Goal: Navigation & Orientation: Find specific page/section

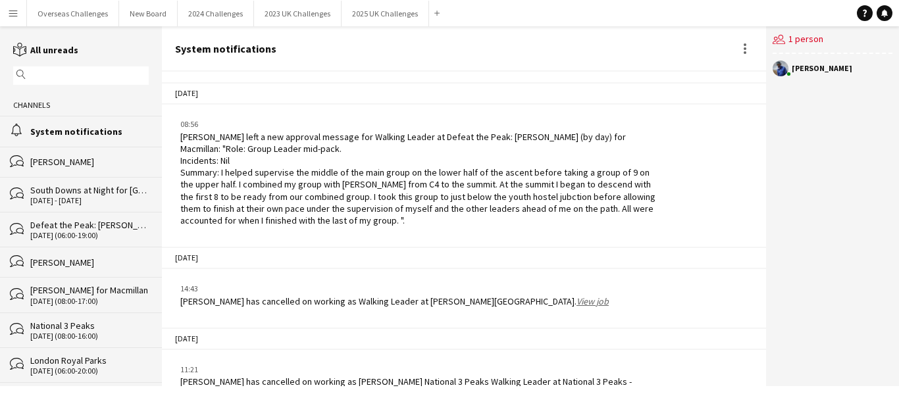
scroll to position [2107, 0]
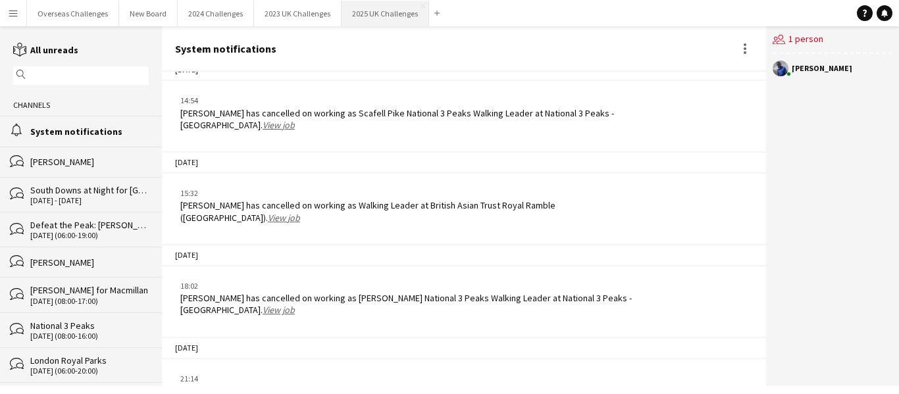
click at [377, 10] on button "2025 UK Challenges Close" at bounding box center [386, 14] width 88 height 26
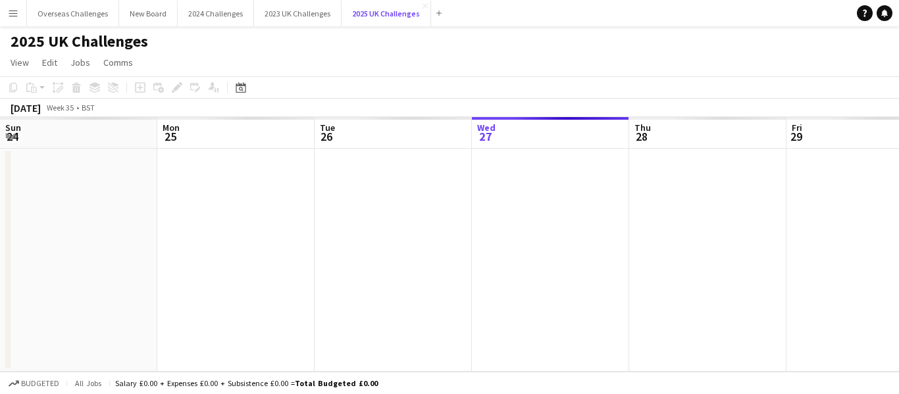
scroll to position [0, 315]
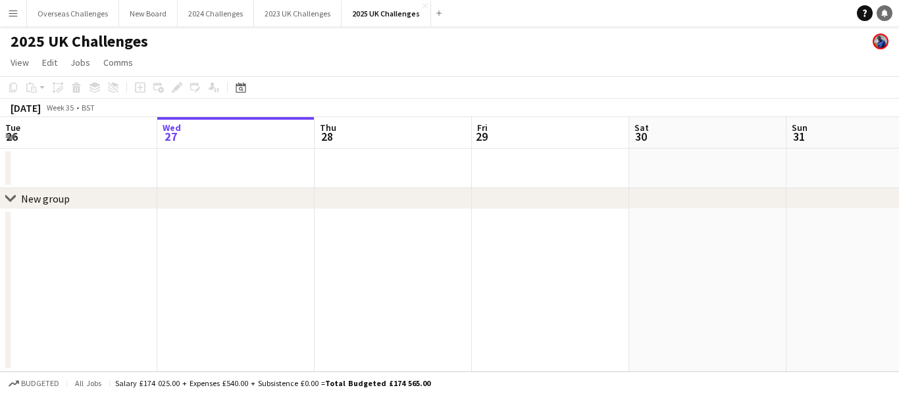
click at [885, 12] on icon at bounding box center [884, 12] width 7 height 7
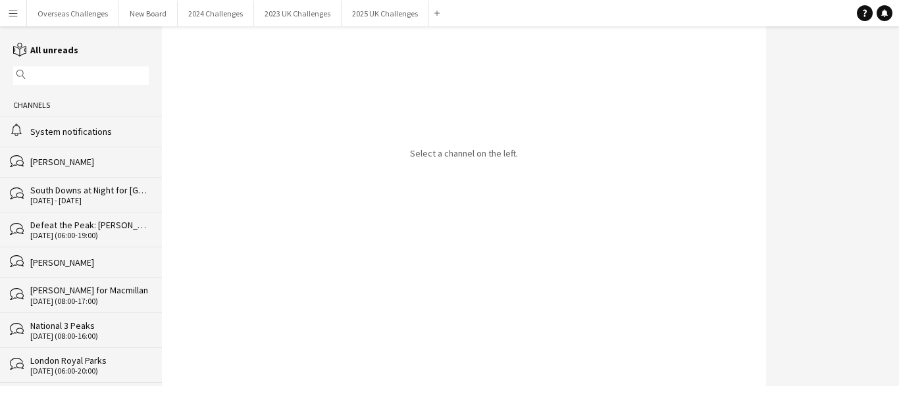
click at [62, 130] on div "System notifications" at bounding box center [89, 132] width 118 height 12
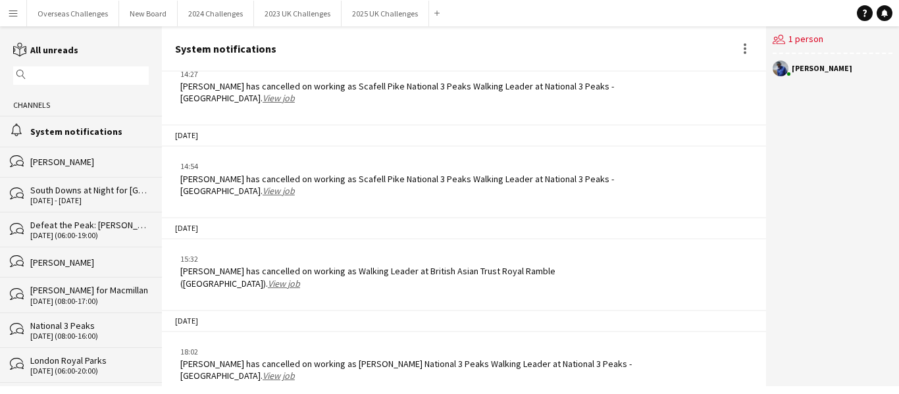
scroll to position [2107, 0]
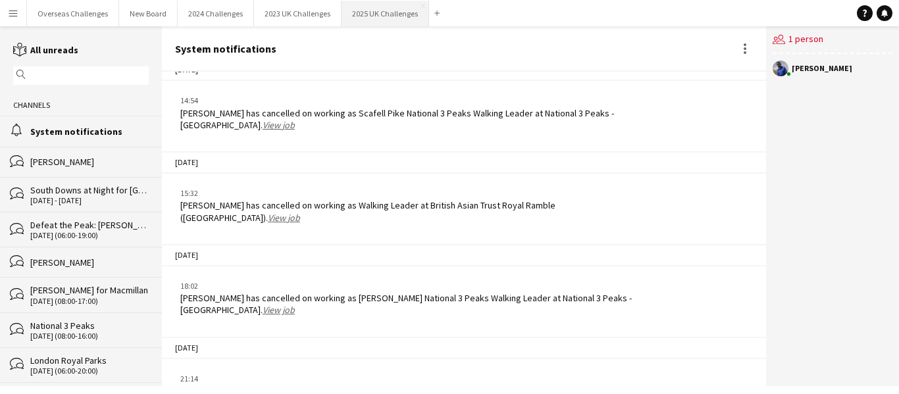
click at [358, 11] on button "2025 UK Challenges Close" at bounding box center [386, 14] width 88 height 26
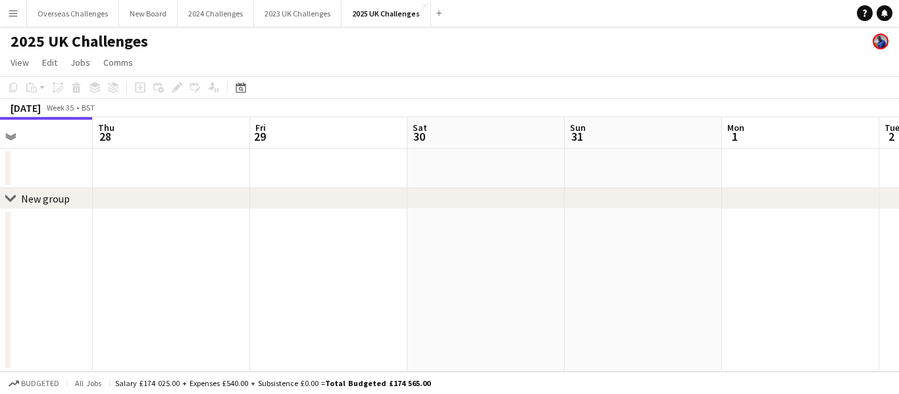
scroll to position [0, 425]
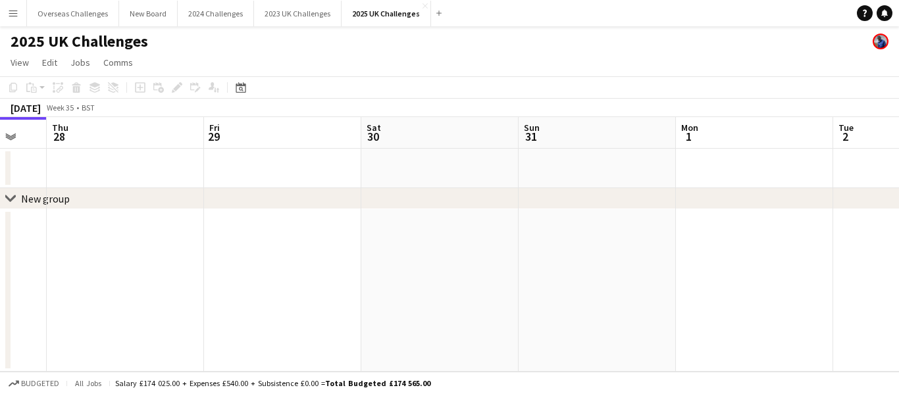
drag, startPoint x: 730, startPoint y: 174, endPoint x: 212, endPoint y: 200, distance: 518.6
click at [212, 200] on div "chevron-right New group Mon 25 Tue 26 Wed 27 Thu 28 Fri 29 Sat 30 Sun 31 Mon 1 …" at bounding box center [449, 244] width 899 height 255
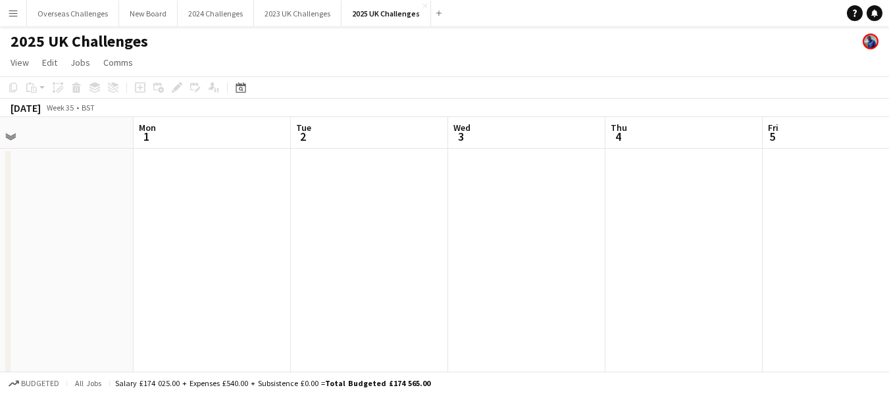
drag, startPoint x: 724, startPoint y: 184, endPoint x: 220, endPoint y: 231, distance: 506.4
click at [180, 228] on app-calendar-viewport "Thu 28 Fri 29 Sat 30 Sun 31 Mon 1 Tue 2 Wed 3 Thu 4 Fri 5 Sat 6 35/35 2 Jobs Su…" at bounding box center [444, 376] width 889 height 519
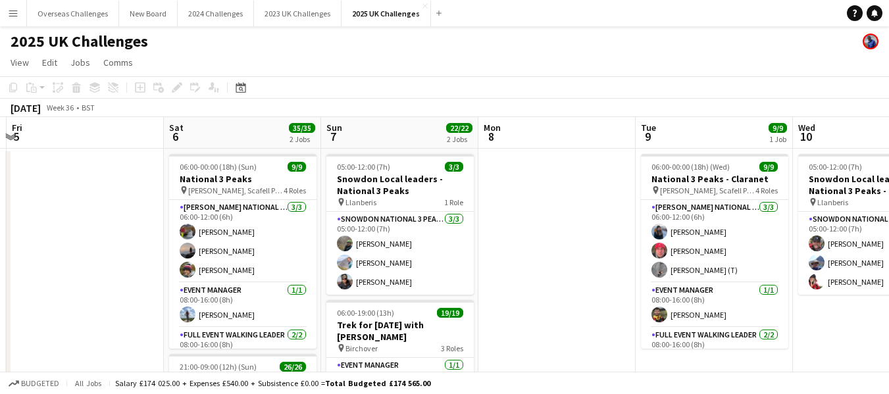
scroll to position [0, 467]
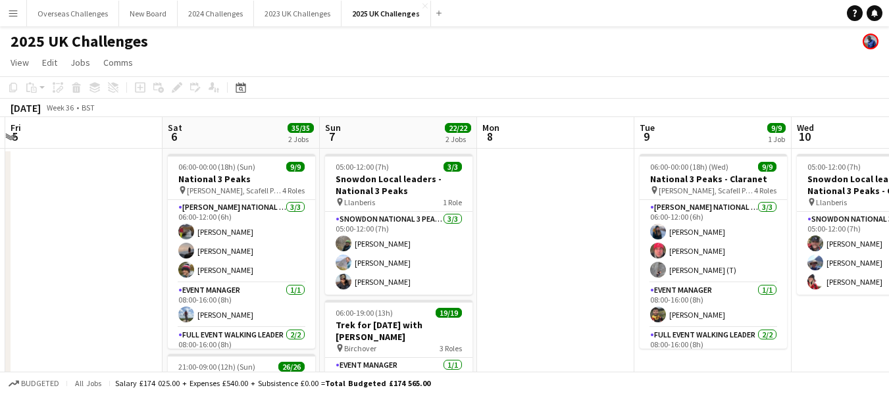
drag, startPoint x: 819, startPoint y: 184, endPoint x: 63, endPoint y: 195, distance: 755.7
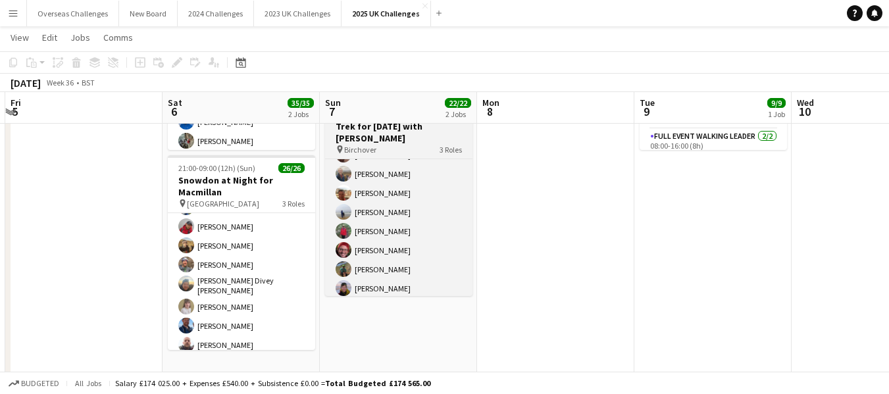
scroll to position [184, 0]
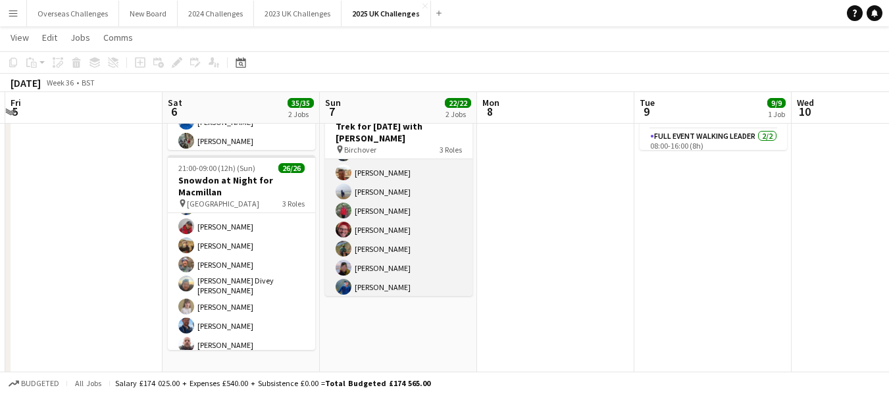
click at [359, 267] on app-card-role "Walking Leader 16/16 06:00-19:00 (13h) [PERSON_NAME] [PERSON_NAME] [PERSON_NAME…" at bounding box center [398, 249] width 147 height 331
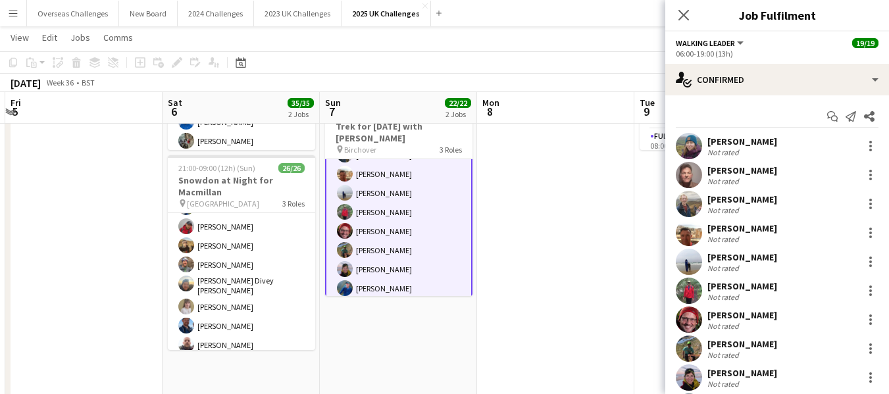
scroll to position [186, 0]
click at [685, 377] on app-user-avatar at bounding box center [689, 378] width 26 height 26
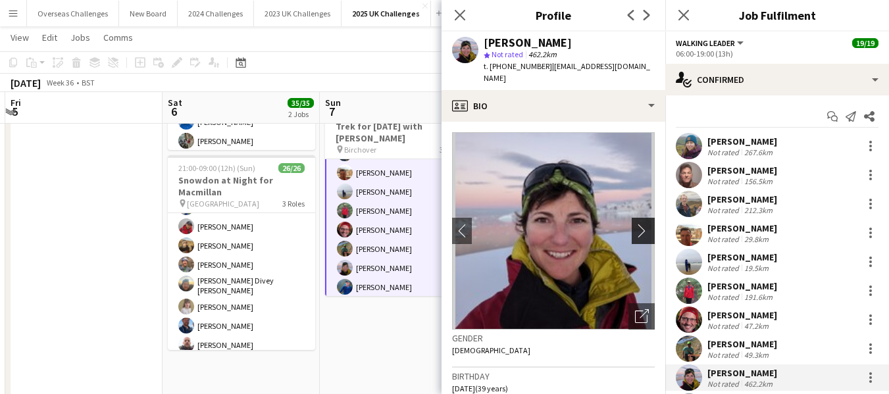
click at [638, 230] on app-icon "chevron-right" at bounding box center [645, 231] width 20 height 14
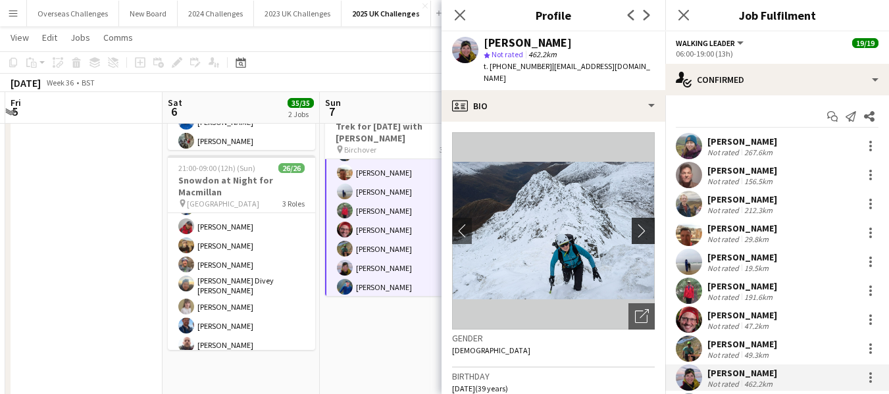
click at [638, 230] on app-icon "chevron-right" at bounding box center [645, 231] width 20 height 14
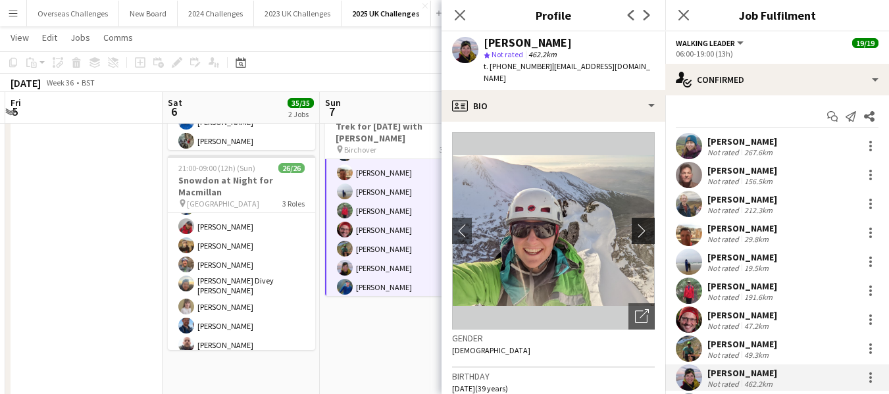
click at [638, 230] on app-icon "chevron-right" at bounding box center [645, 231] width 20 height 14
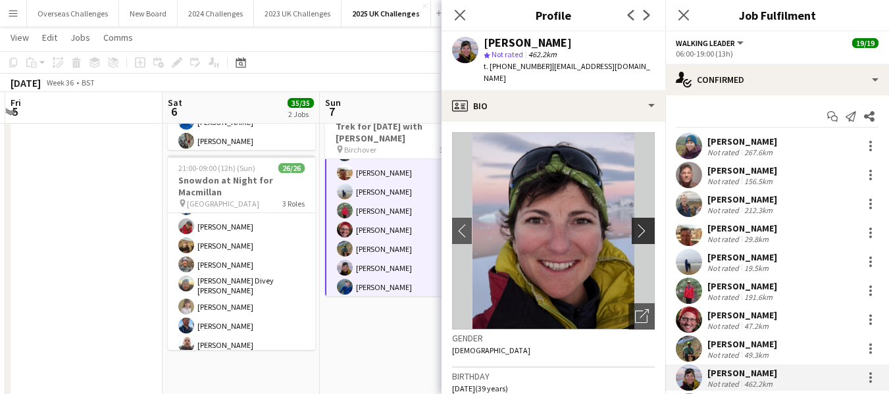
click at [637, 230] on app-icon "chevron-right" at bounding box center [645, 231] width 20 height 14
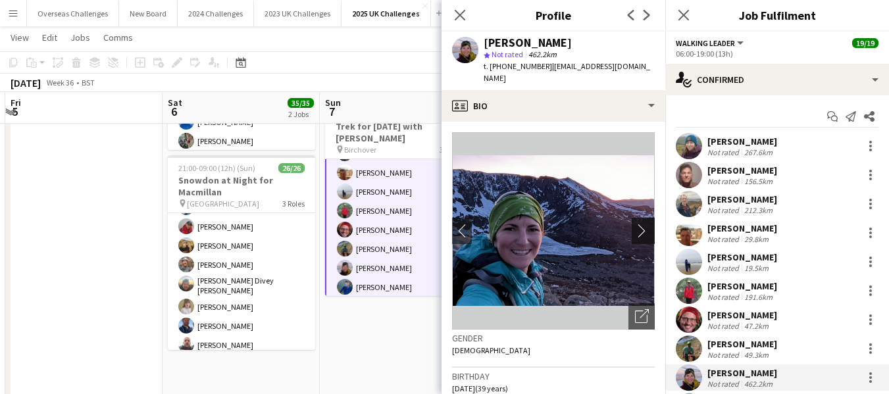
click at [636, 230] on app-icon "chevron-right" at bounding box center [645, 231] width 20 height 14
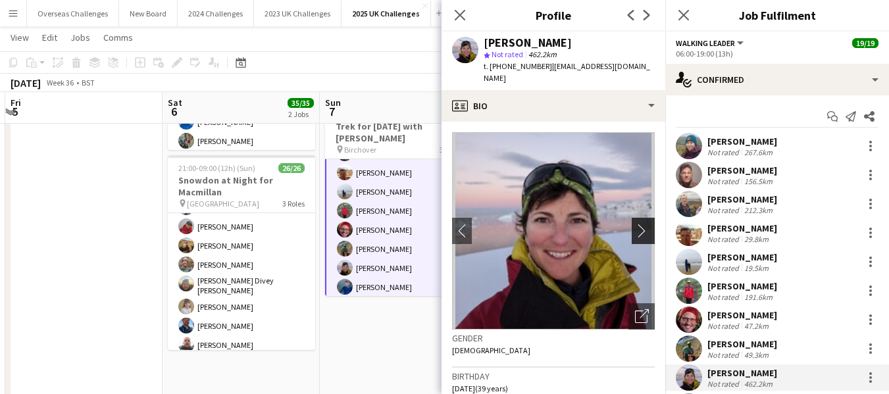
click at [636, 230] on app-icon "chevron-right" at bounding box center [645, 231] width 20 height 14
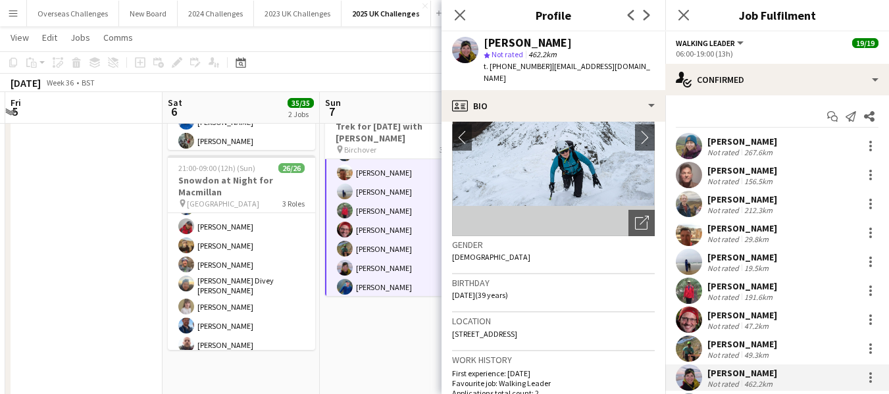
scroll to position [0, 0]
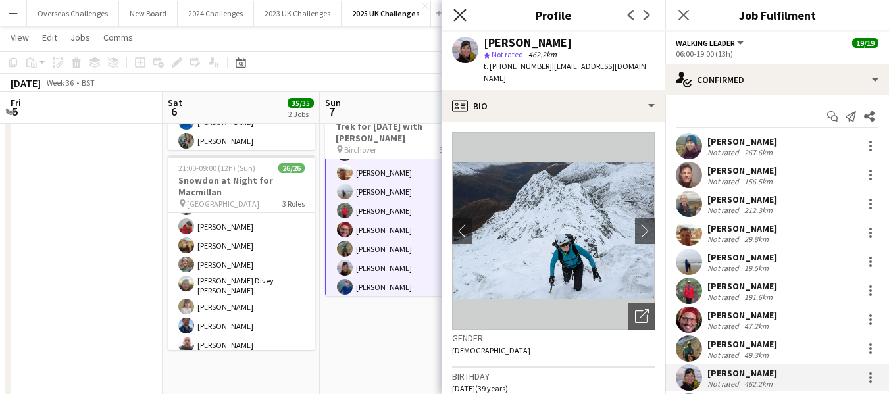
click at [457, 18] on icon at bounding box center [459, 15] width 13 height 13
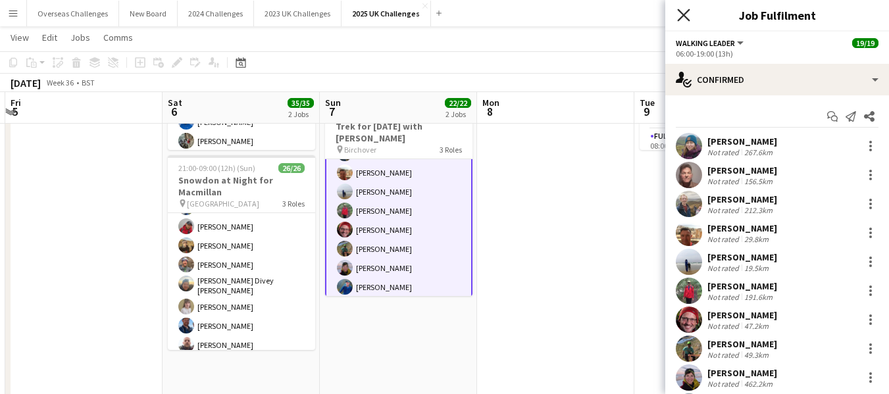
click at [684, 14] on icon at bounding box center [683, 15] width 13 height 13
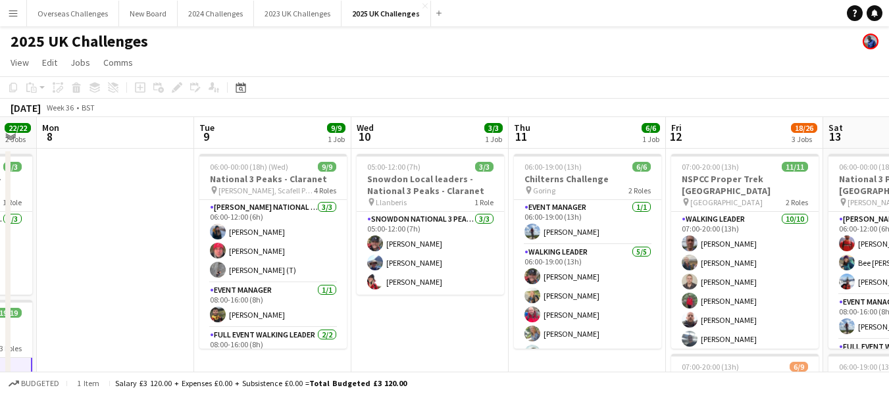
scroll to position [0, 525]
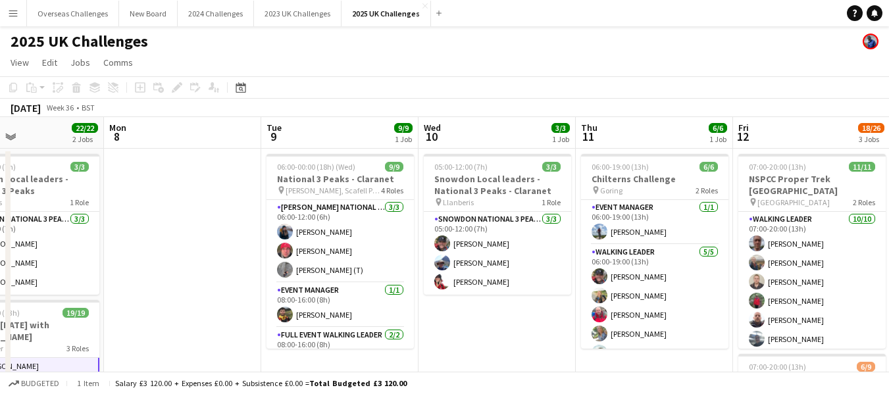
drag, startPoint x: 571, startPoint y: 201, endPoint x: 197, endPoint y: 222, distance: 373.8
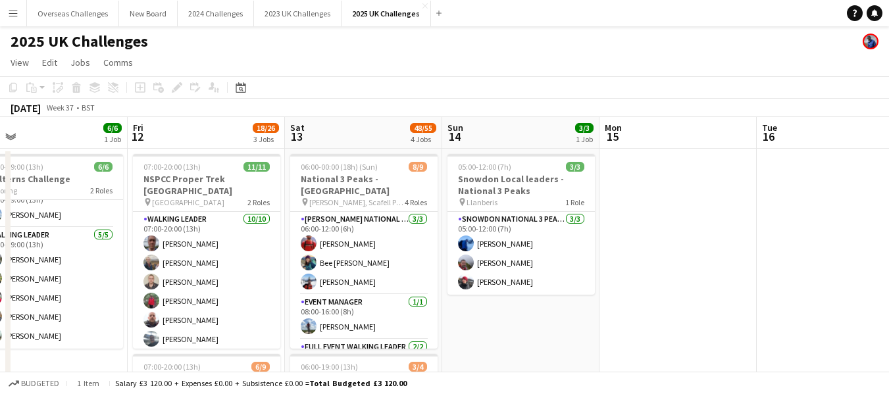
scroll to position [0, 503]
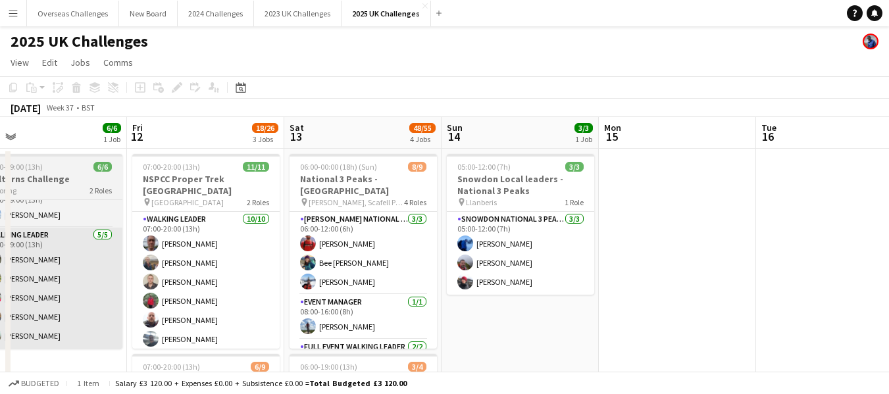
drag, startPoint x: 638, startPoint y: 247, endPoint x: 37, endPoint y: 261, distance: 601.7
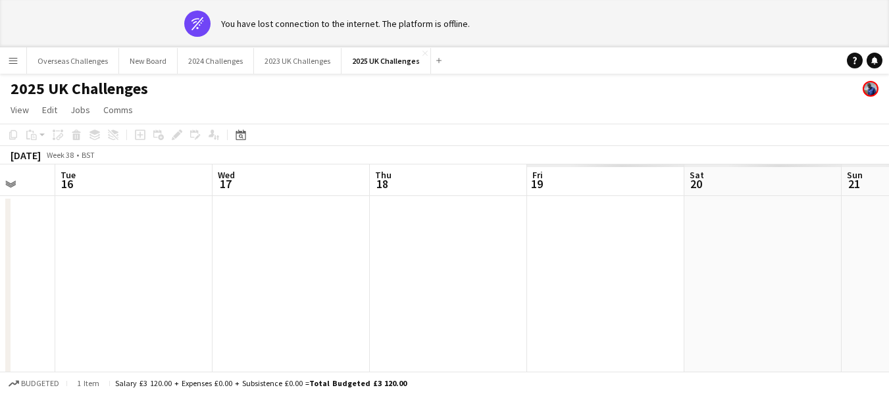
scroll to position [0, 504]
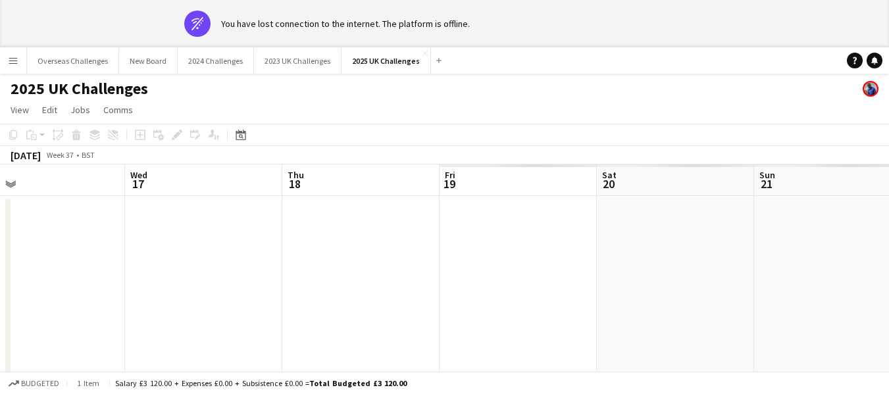
drag, startPoint x: 788, startPoint y: 237, endPoint x: 0, endPoint y: 288, distance: 789.5
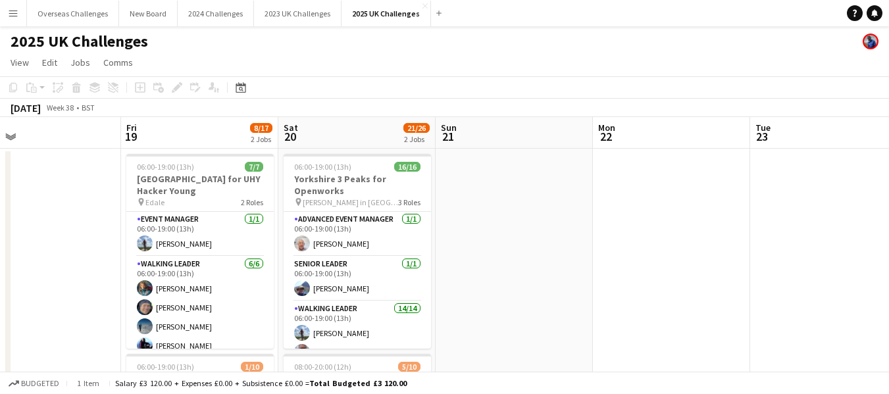
scroll to position [0, 512]
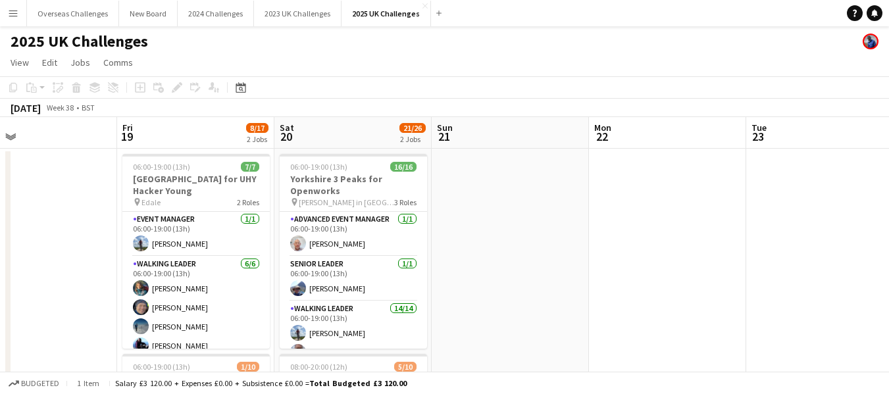
drag, startPoint x: 336, startPoint y: 251, endPoint x: 10, endPoint y: 251, distance: 325.8
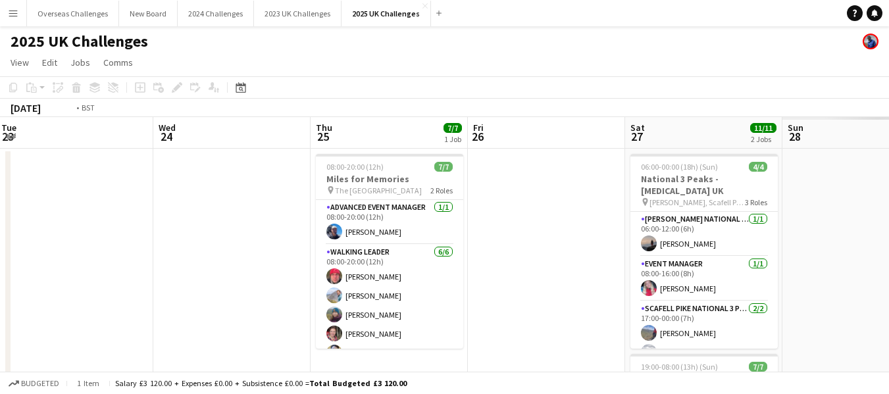
scroll to position [0, 372]
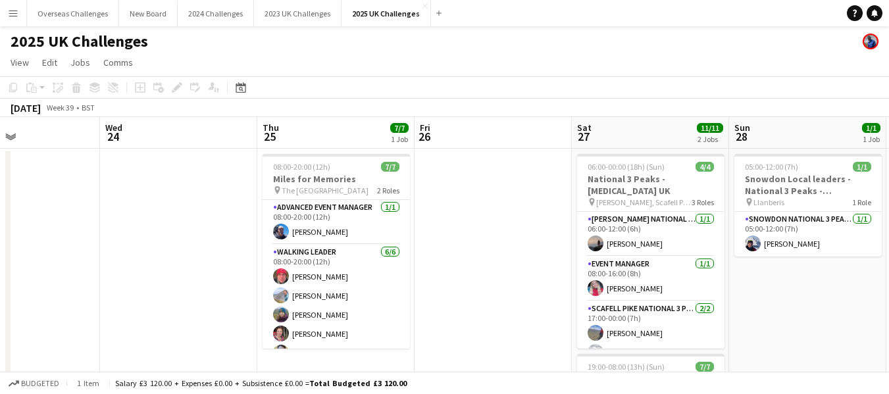
drag, startPoint x: 804, startPoint y: 187, endPoint x: 0, endPoint y: 267, distance: 807.6
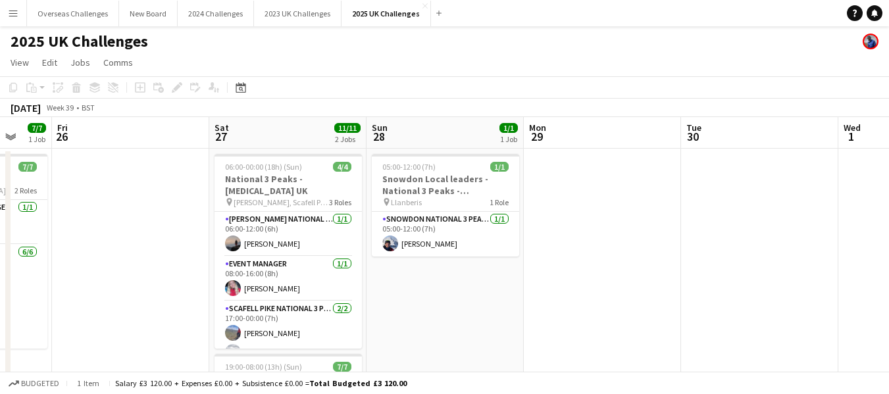
scroll to position [0, 421]
drag, startPoint x: 485, startPoint y: 240, endPoint x: 122, endPoint y: 274, distance: 365.0
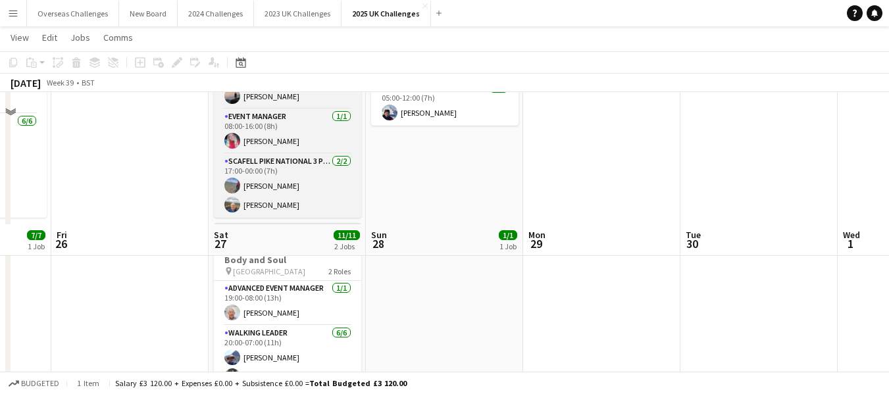
scroll to position [0, 0]
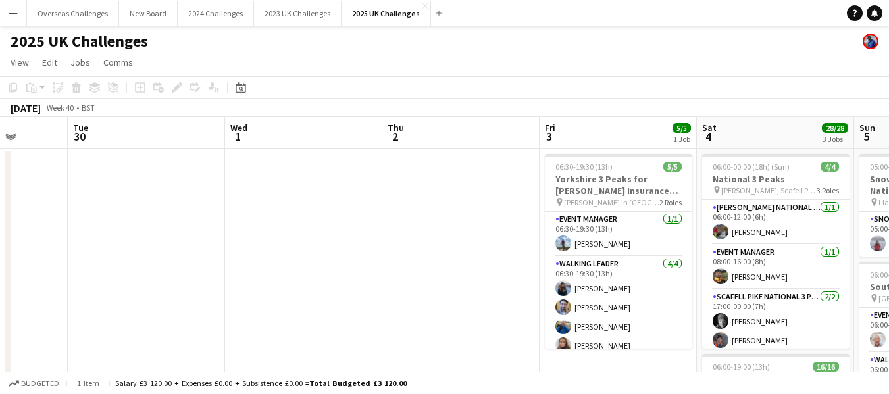
drag, startPoint x: 672, startPoint y: 212, endPoint x: 59, endPoint y: 239, distance: 613.3
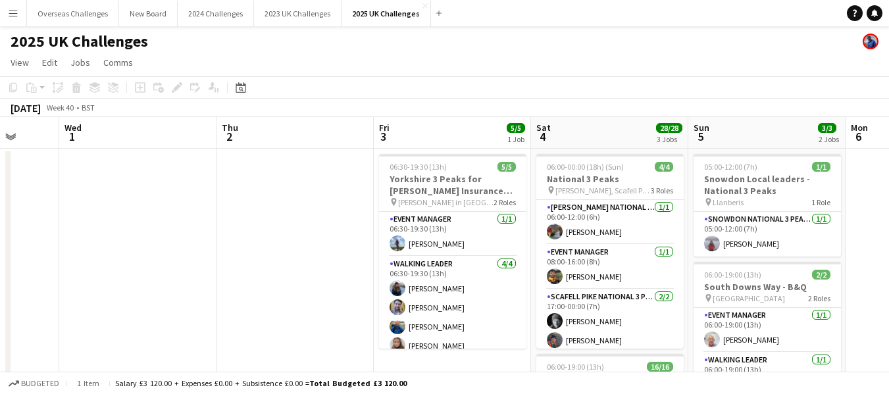
scroll to position [0, 498]
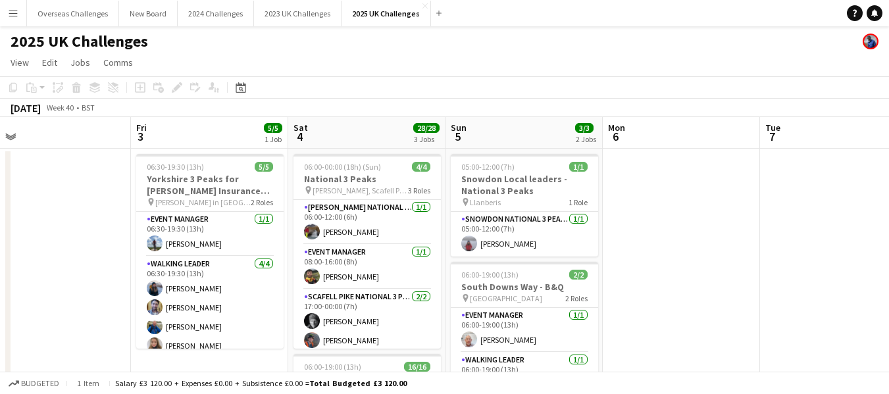
drag, startPoint x: 409, startPoint y: 211, endPoint x: 0, endPoint y: 245, distance: 410.1
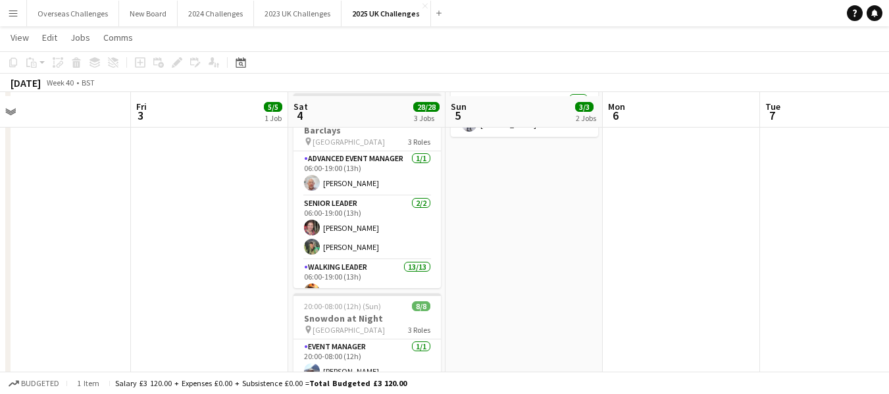
scroll to position [0, 0]
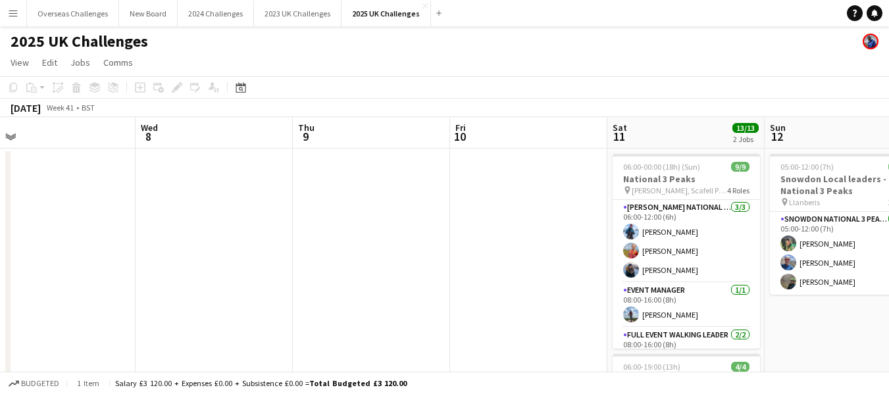
drag, startPoint x: 782, startPoint y: 180, endPoint x: 8, endPoint y: 201, distance: 774.3
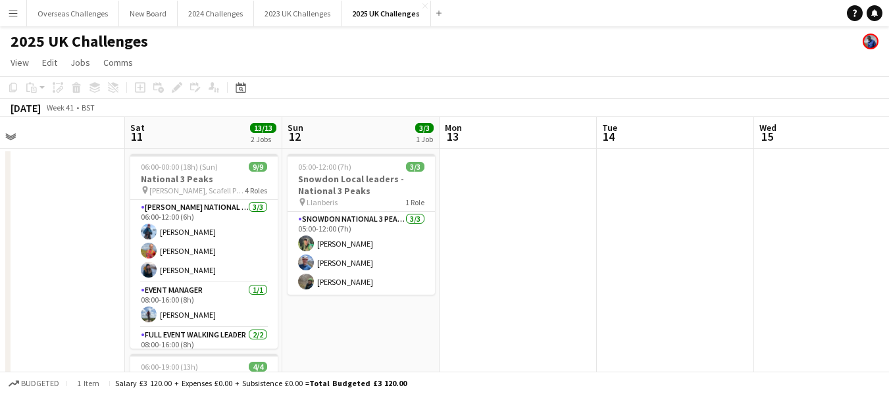
scroll to position [0, 505]
drag, startPoint x: 469, startPoint y: 174, endPoint x: 0, endPoint y: 231, distance: 472.0
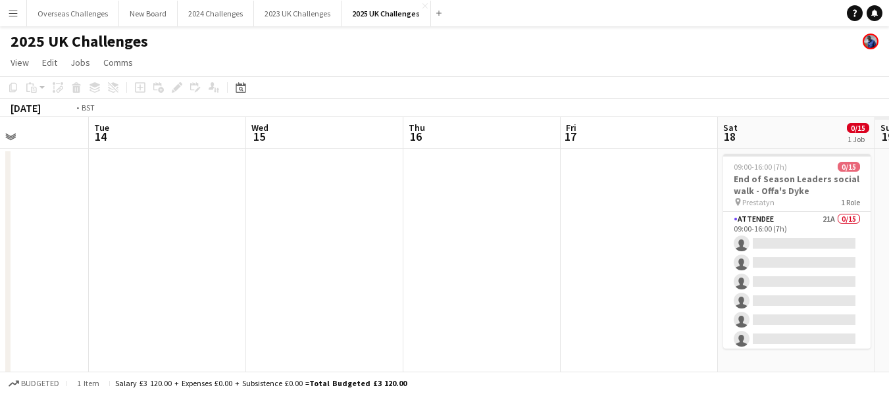
scroll to position [0, 428]
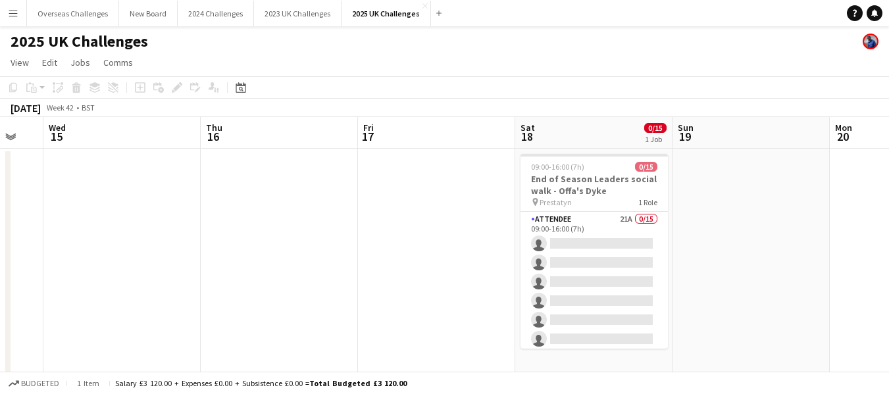
drag, startPoint x: 728, startPoint y: 204, endPoint x: 18, endPoint y: 239, distance: 710.4
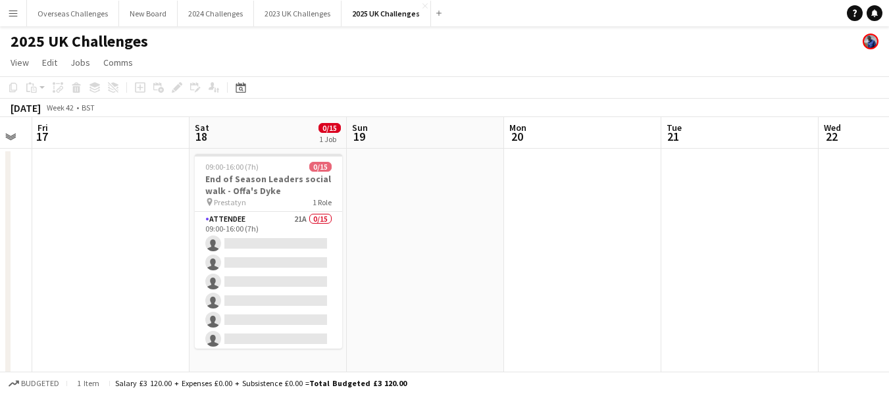
drag, startPoint x: 244, startPoint y: 213, endPoint x: 0, endPoint y: 227, distance: 244.6
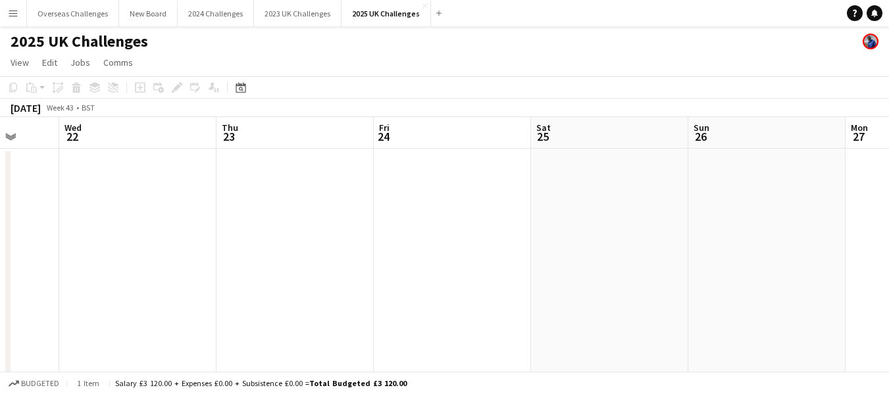
drag, startPoint x: 822, startPoint y: 197, endPoint x: 65, endPoint y: 249, distance: 758.7
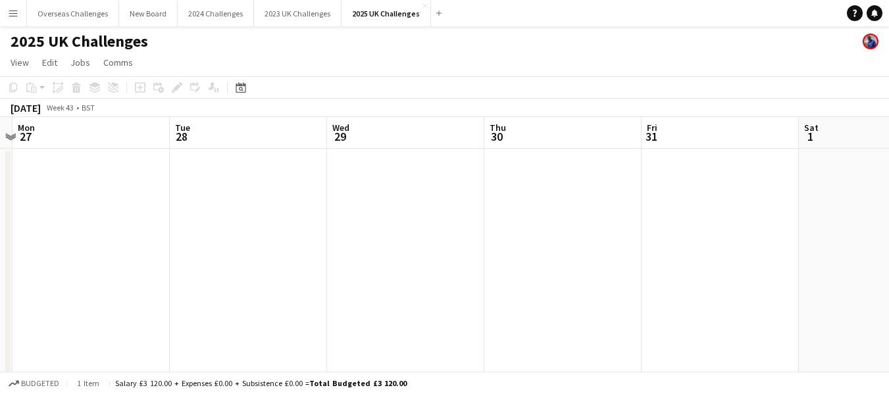
drag, startPoint x: 834, startPoint y: 213, endPoint x: 494, endPoint y: 217, distance: 340.3
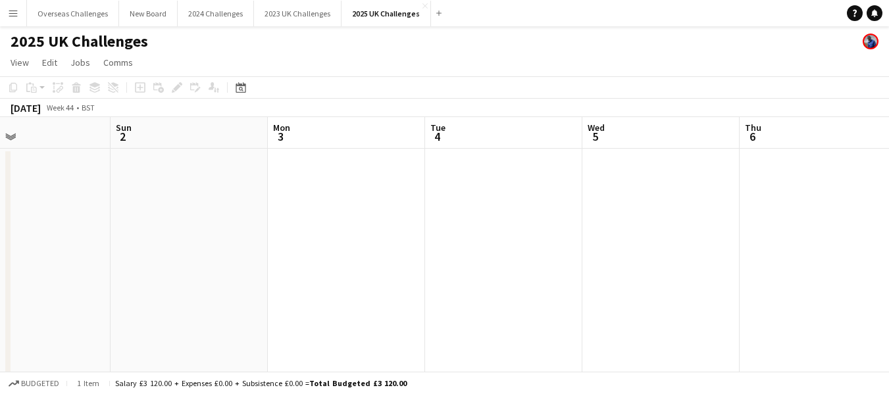
drag, startPoint x: 846, startPoint y: 211, endPoint x: 0, endPoint y: 222, distance: 846.5
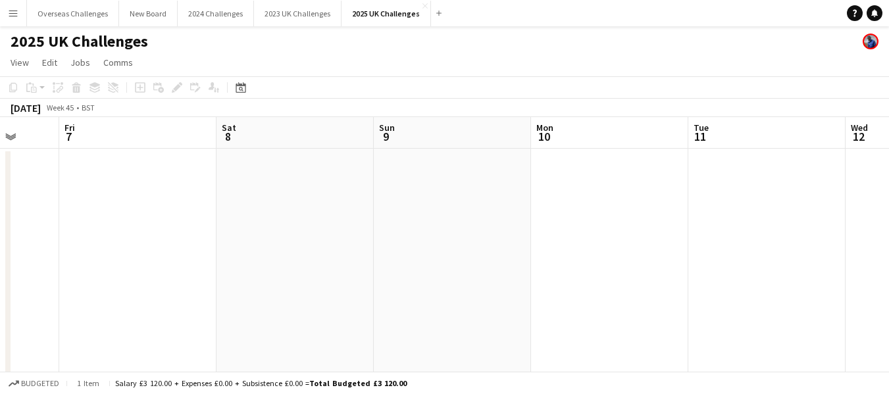
scroll to position [0, 434]
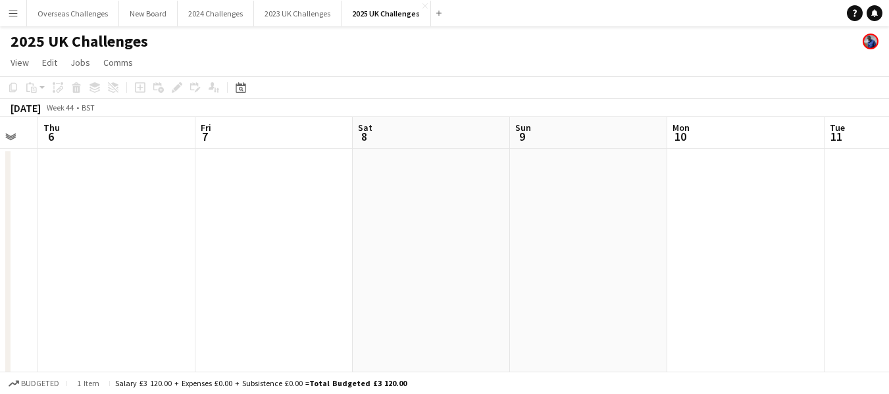
drag, startPoint x: 692, startPoint y: 211, endPoint x: 0, endPoint y: 209, distance: 692.4
